Goal: Navigation & Orientation: Find specific page/section

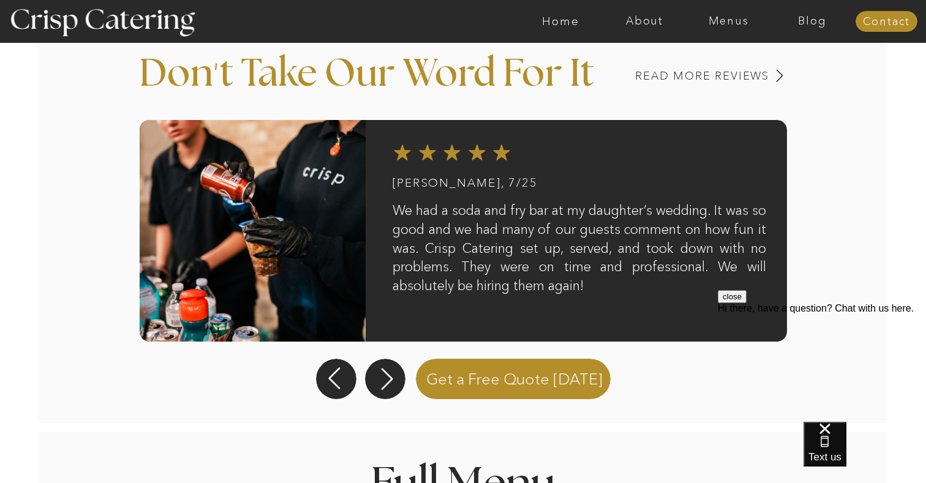
scroll to position [1004, 0]
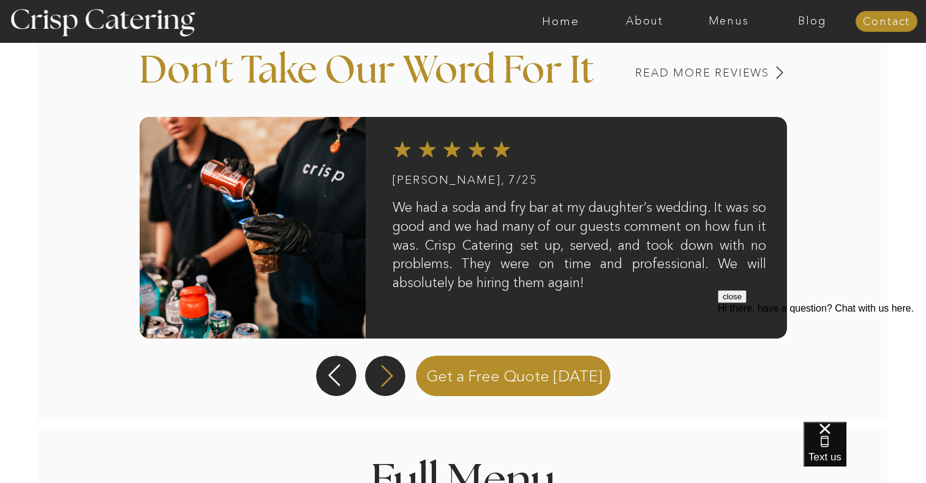
click at [382, 374] on icon at bounding box center [387, 376] width 28 height 26
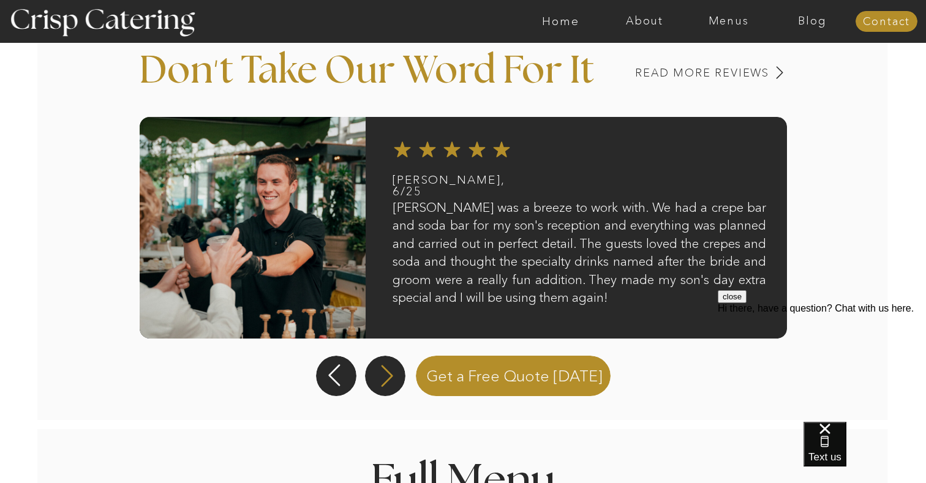
click at [382, 374] on icon at bounding box center [387, 376] width 28 height 26
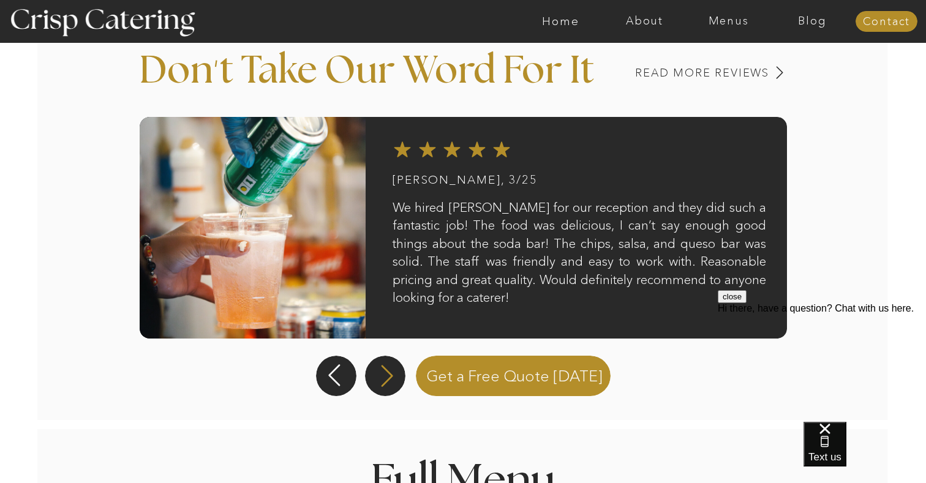
click at [382, 374] on icon at bounding box center [387, 376] width 28 height 26
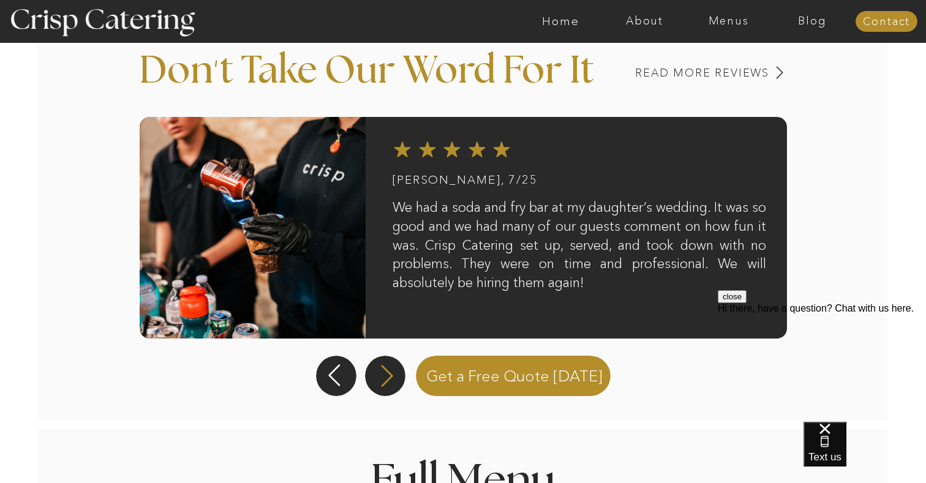
click at [389, 370] on icon at bounding box center [387, 376] width 28 height 26
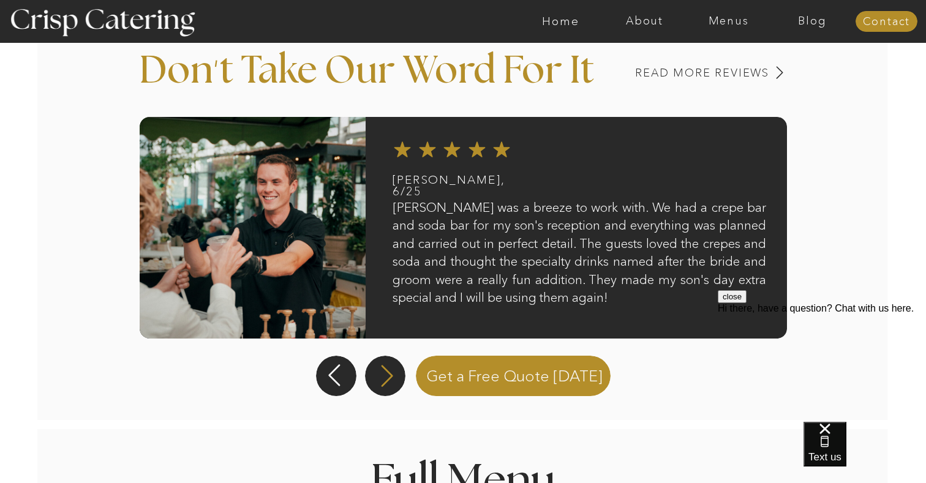
click at [389, 370] on icon at bounding box center [387, 376] width 28 height 26
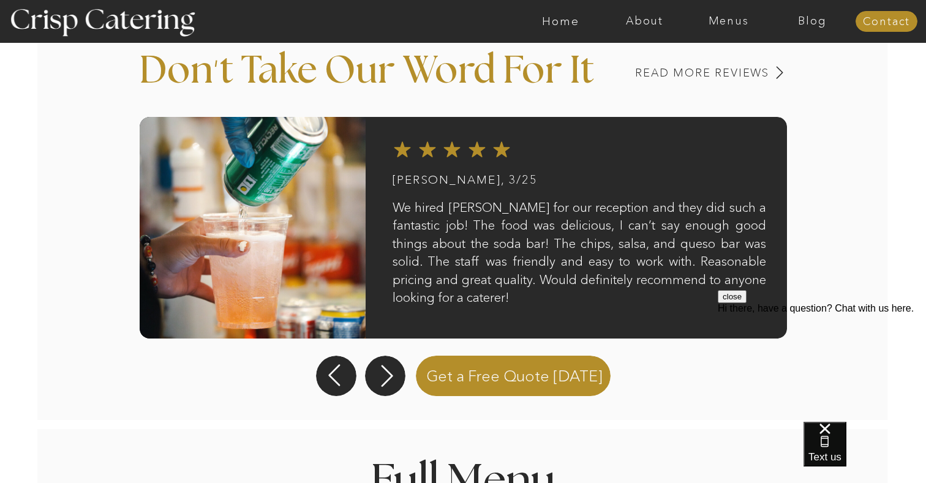
click at [746, 303] on button "close" at bounding box center [732, 296] width 29 height 13
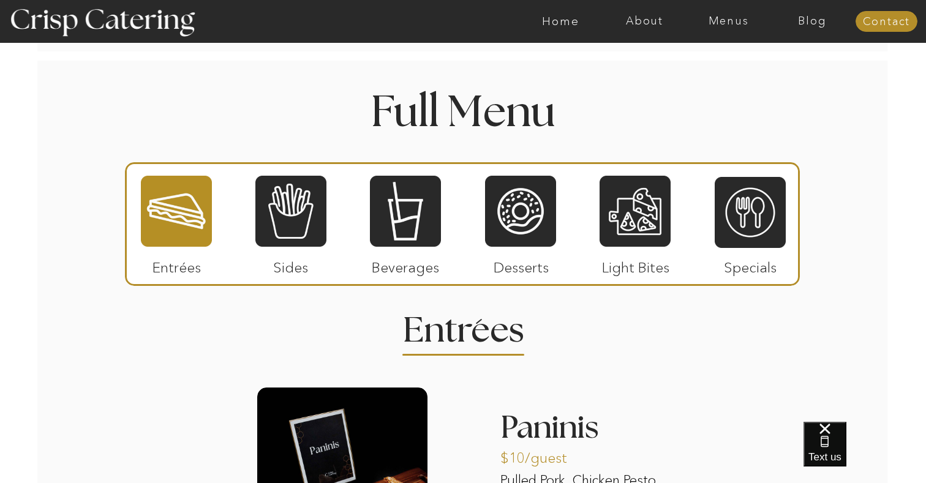
scroll to position [1374, 0]
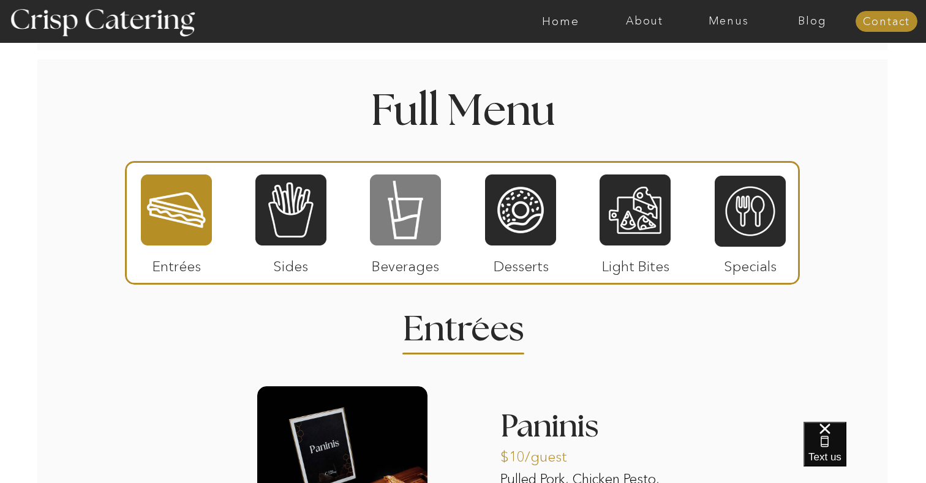
click at [397, 212] on div at bounding box center [405, 209] width 71 height 73
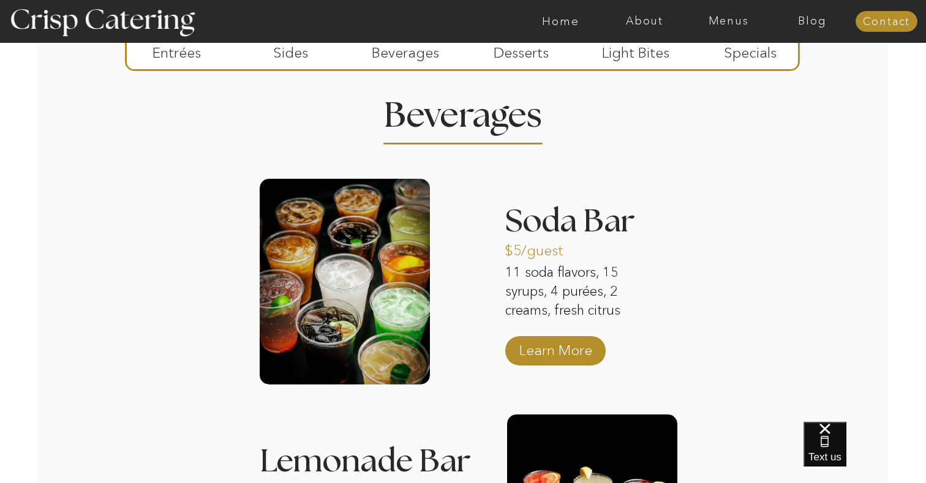
scroll to position [1588, 0]
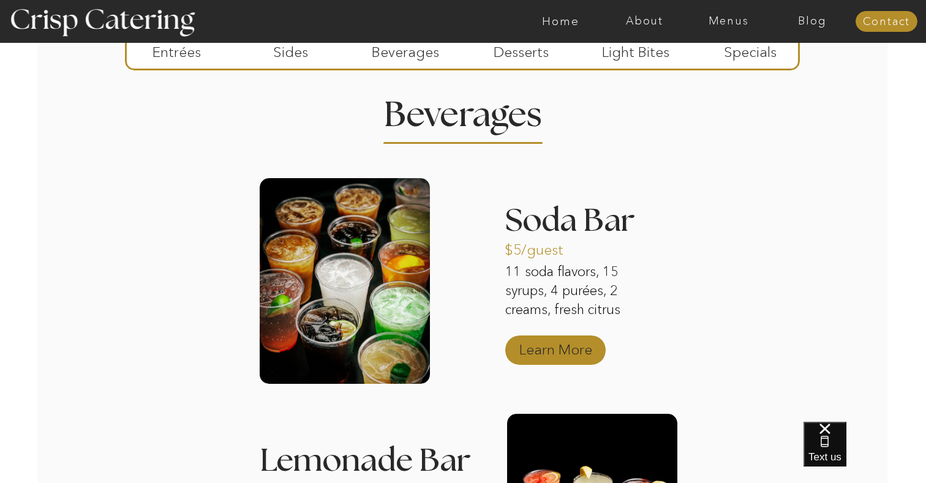
click at [568, 349] on p "Learn More" at bounding box center [555, 347] width 81 height 36
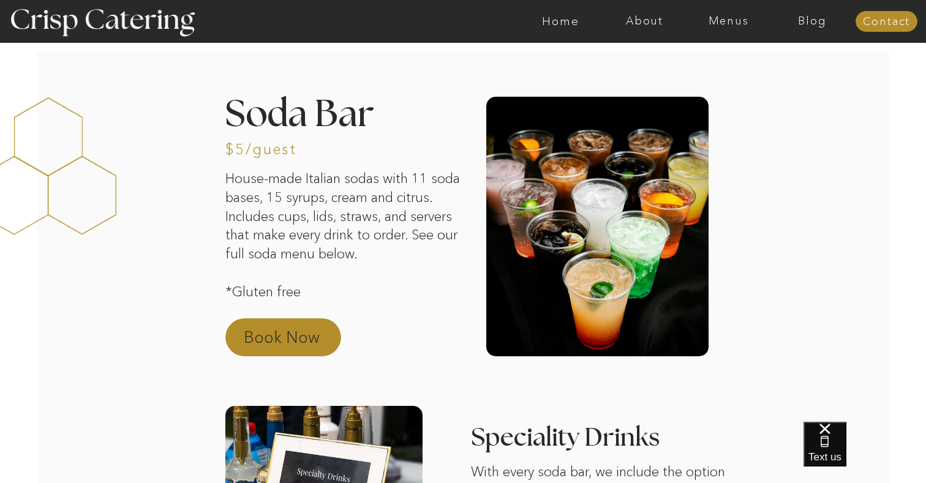
click at [300, 336] on p "Book Now" at bounding box center [298, 340] width 108 height 29
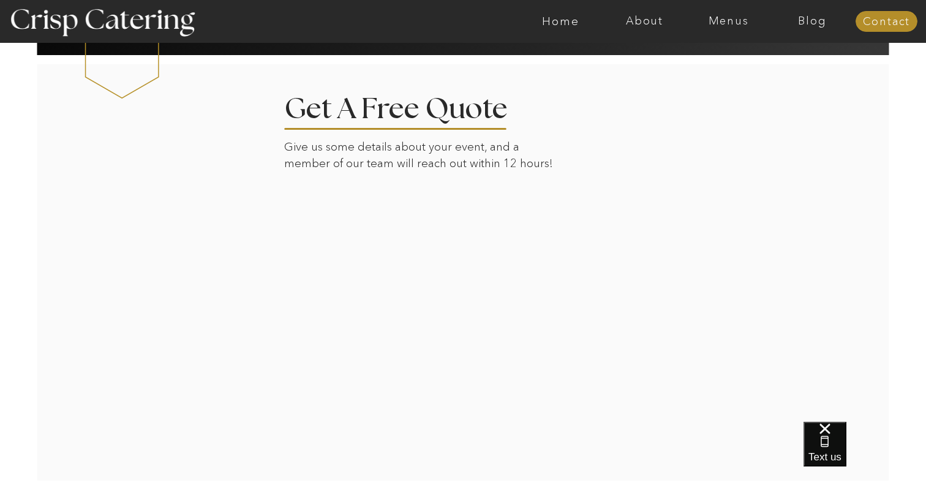
scroll to position [2101, 0]
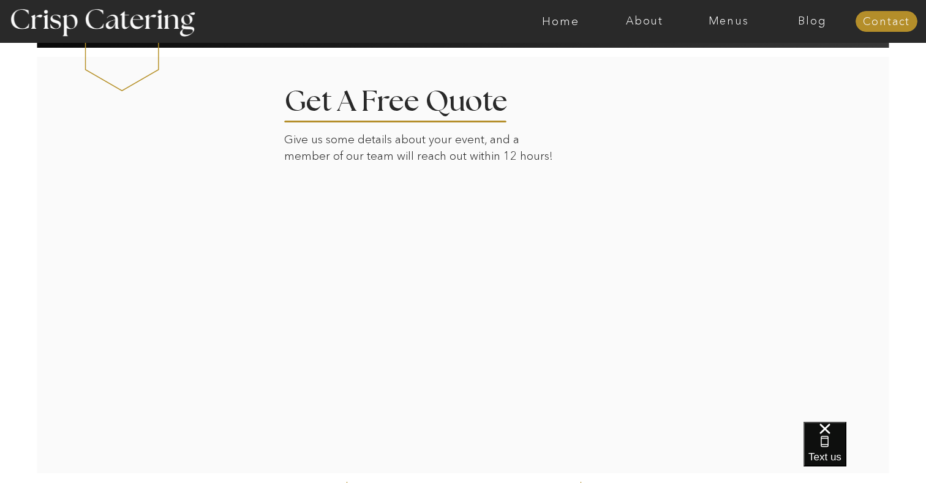
click at [727, 337] on div at bounding box center [463, 265] width 853 height 418
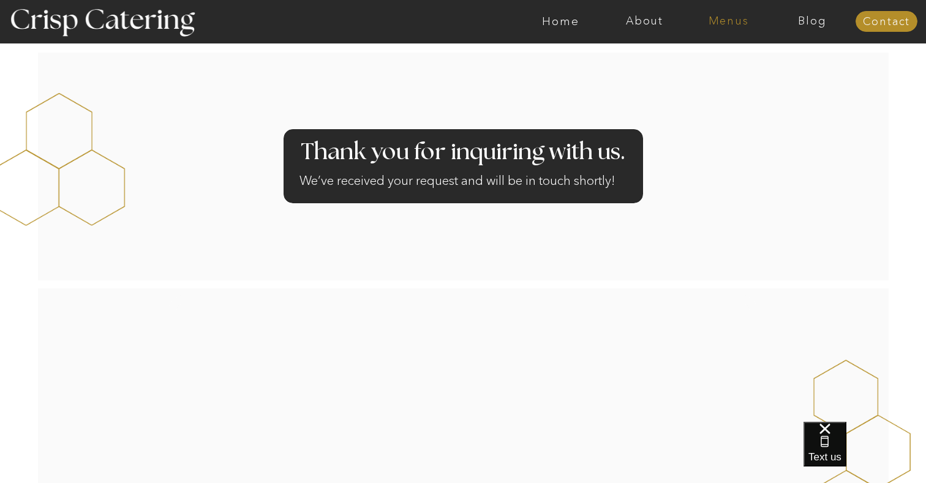
click at [727, 24] on nav "Menus" at bounding box center [728, 21] width 84 height 12
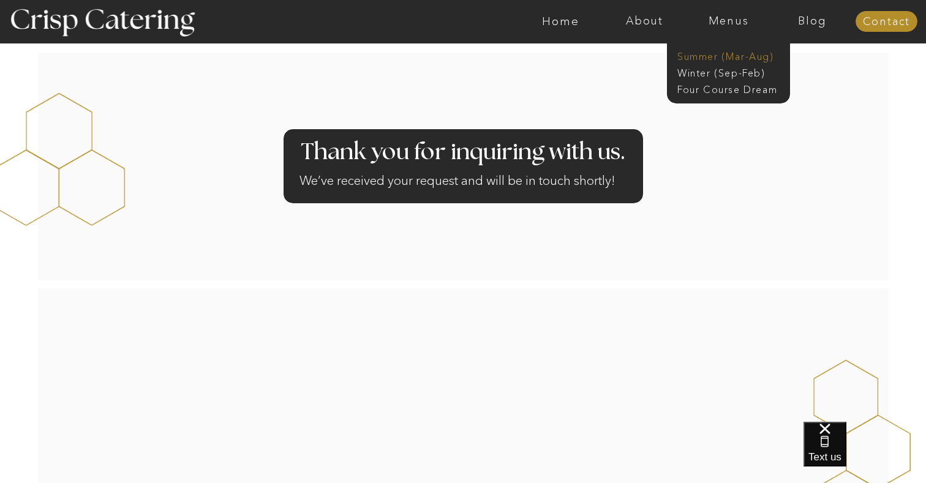
click at [716, 54] on nav "Summer (Mar-Aug)" at bounding box center [732, 56] width 110 height 12
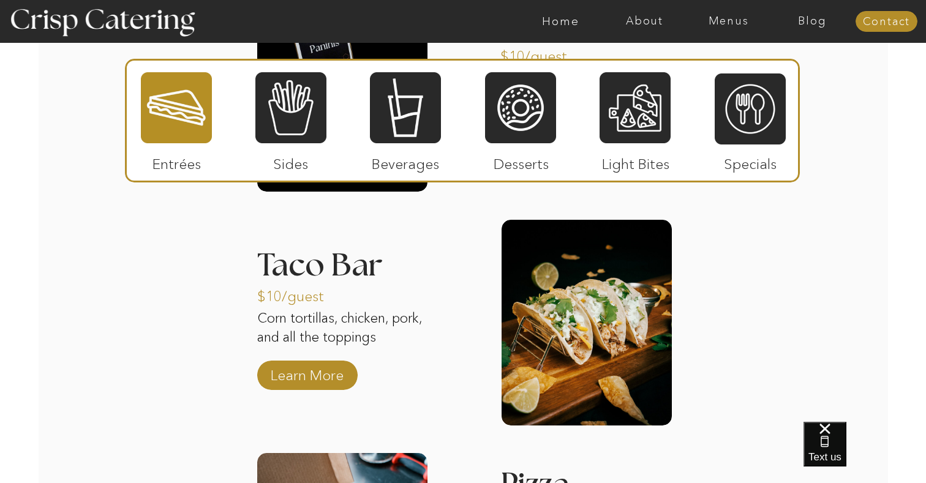
scroll to position [1396, 0]
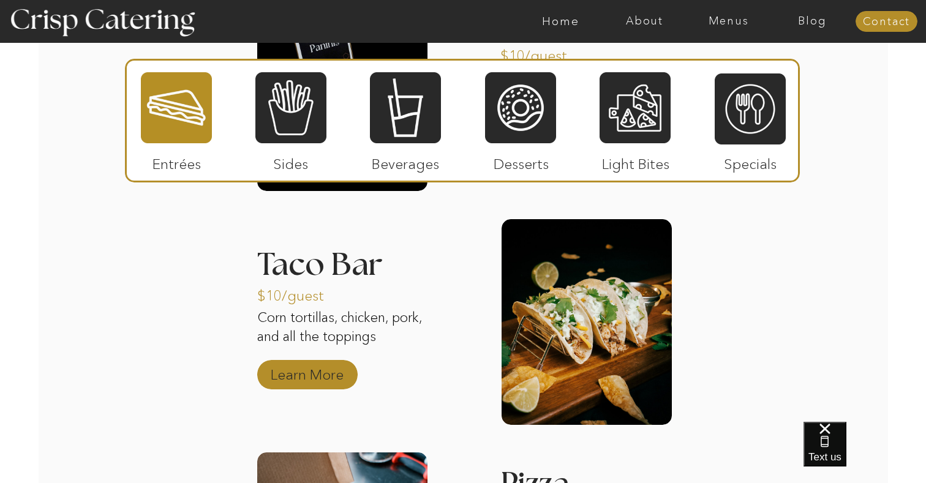
click at [336, 374] on p "Learn More" at bounding box center [306, 372] width 81 height 36
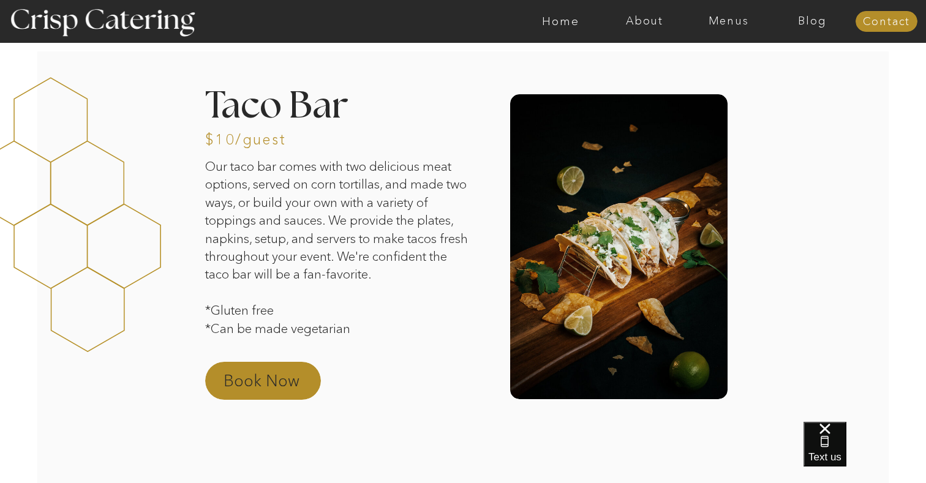
click at [295, 381] on p "Book Now" at bounding box center [277, 384] width 108 height 29
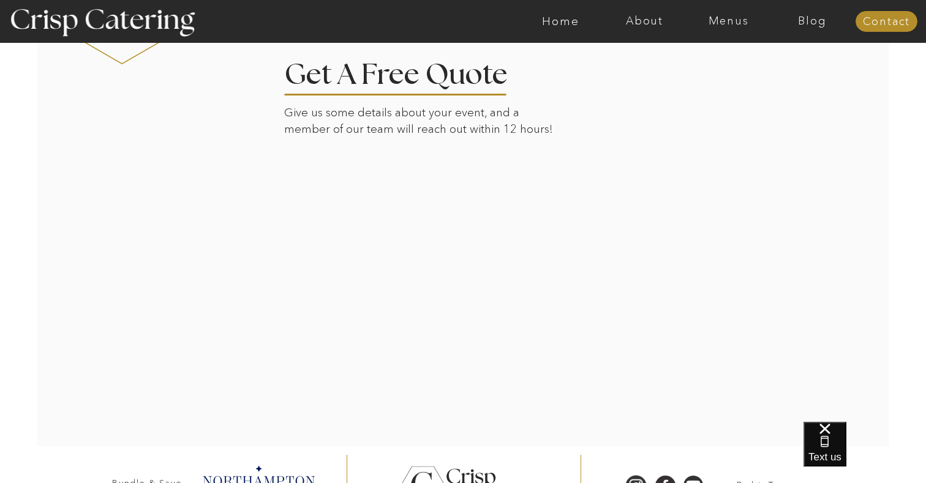
scroll to position [1313, 0]
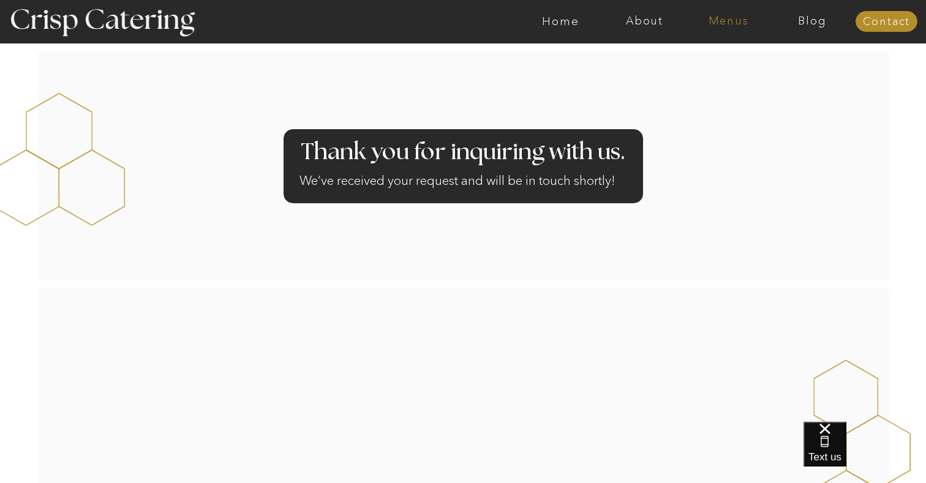
click at [734, 23] on nav "Menus" at bounding box center [728, 21] width 84 height 12
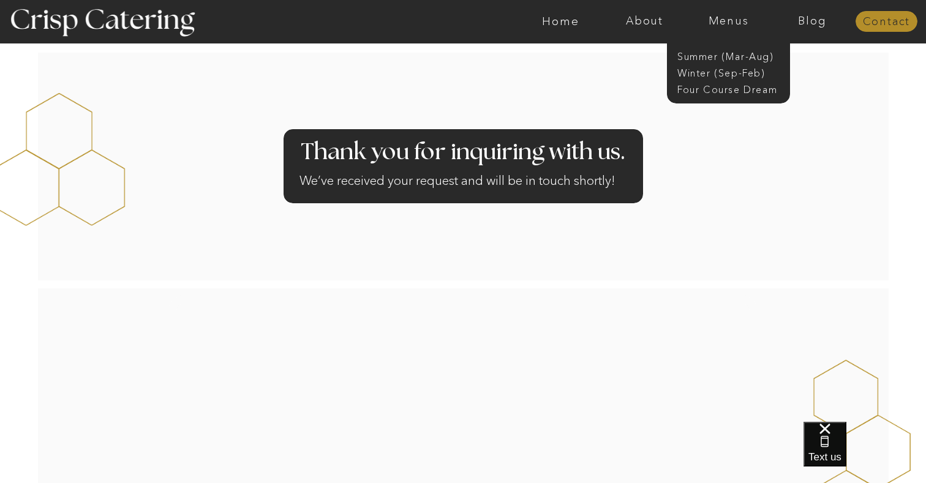
click at [863, 23] on nav "Contact" at bounding box center [886, 22] width 62 height 12
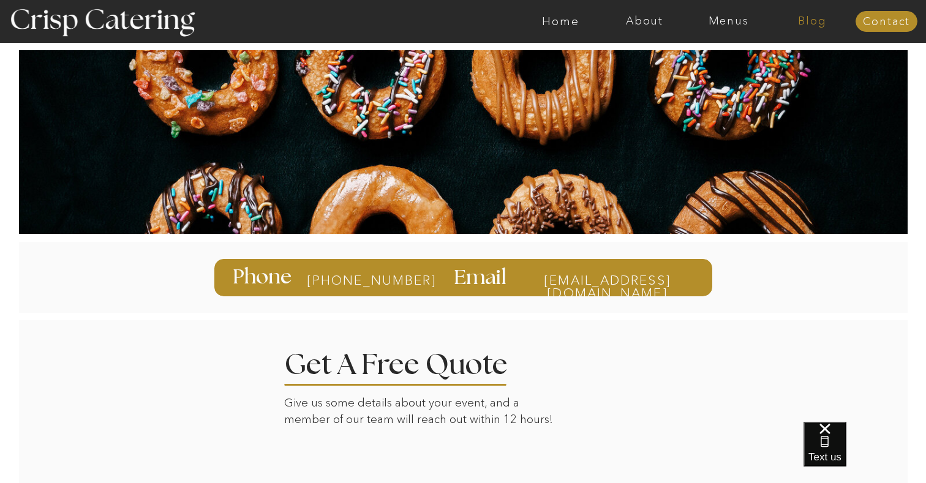
click at [814, 22] on nav "Blog" at bounding box center [812, 21] width 84 height 12
